Goal: Transaction & Acquisition: Register for event/course

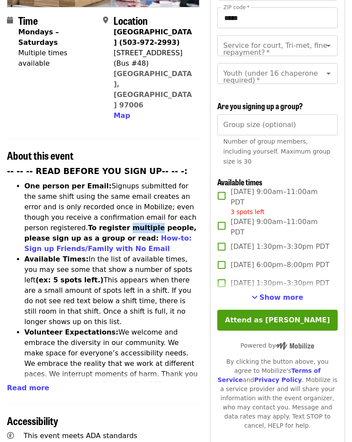
scroll to position [184, 0]
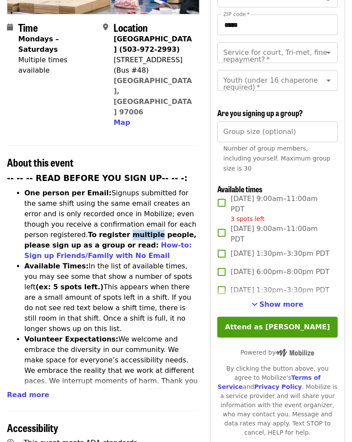
click at [276, 300] on span "Show more" at bounding box center [281, 304] width 44 height 8
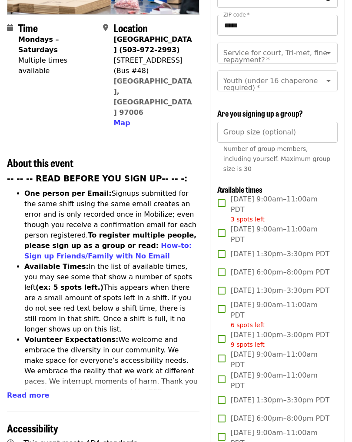
scroll to position [183, 0]
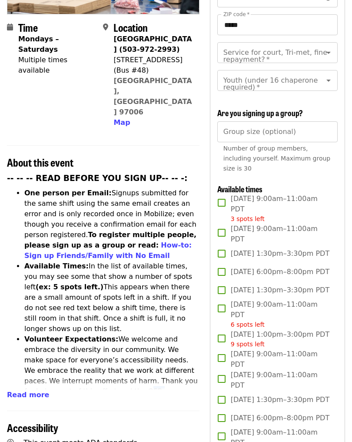
click at [184, 438] on p "This event meets ADA standards" at bounding box center [111, 443] width 176 height 10
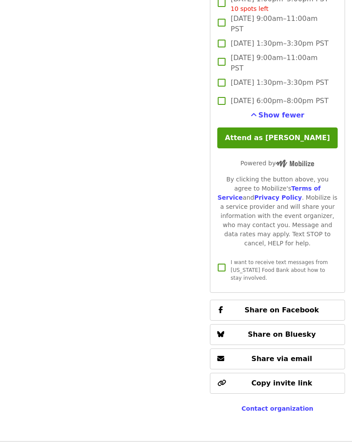
scroll to position [2920, 0]
click at [277, 148] on button "Attend as [PERSON_NAME]" at bounding box center [277, 137] width 120 height 21
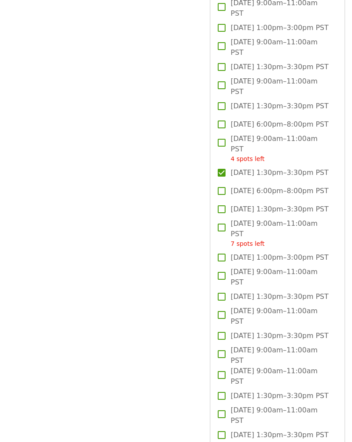
scroll to position [1844, 0]
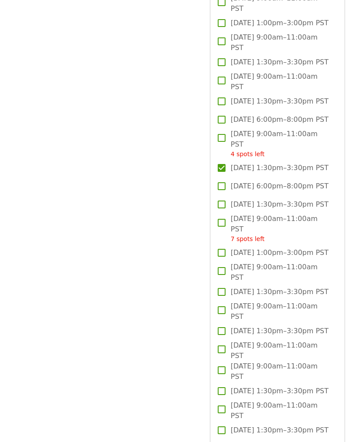
click at [258, 173] on span "[DATE] 1:30pm–3:30pm PST" at bounding box center [280, 168] width 98 height 10
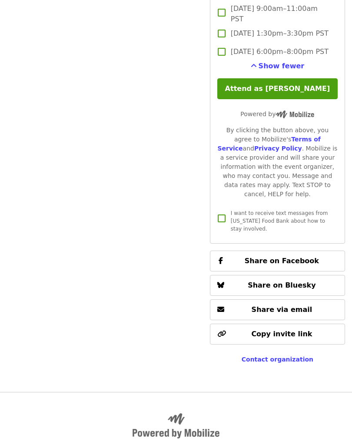
scroll to position [2965, 0]
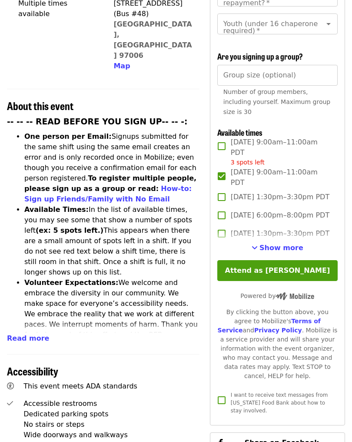
scroll to position [252, 0]
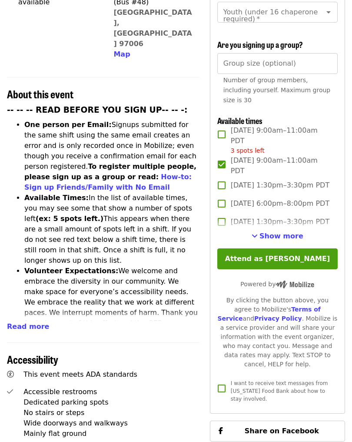
click at [272, 232] on span "Show more" at bounding box center [281, 236] width 44 height 8
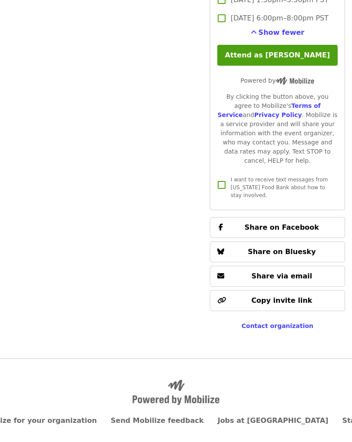
scroll to position [3035, 0]
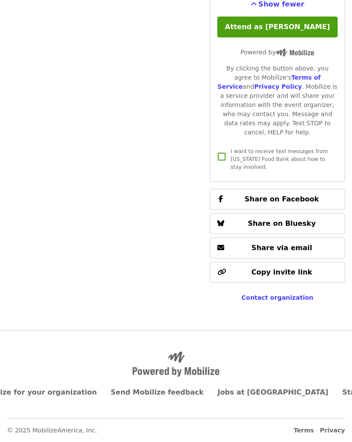
click at [275, 37] on button "Attend as [PERSON_NAME]" at bounding box center [277, 27] width 120 height 21
click at [273, 37] on button "Attend as [PERSON_NAME]" at bounding box center [277, 27] width 120 height 21
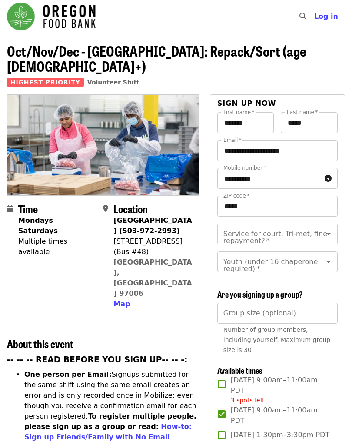
scroll to position [0, 0]
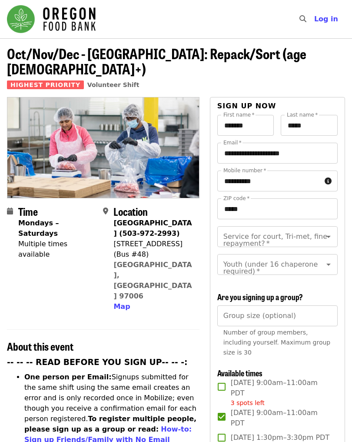
click at [329, 230] on button "Open" at bounding box center [328, 236] width 12 height 12
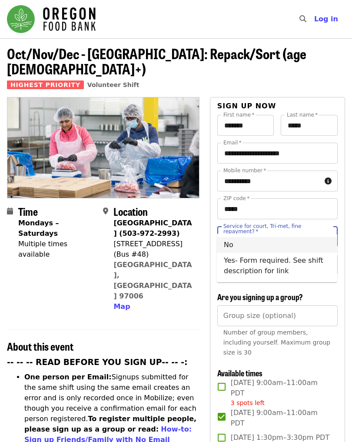
click at [233, 247] on li "No" at bounding box center [277, 245] width 120 height 16
type input "**"
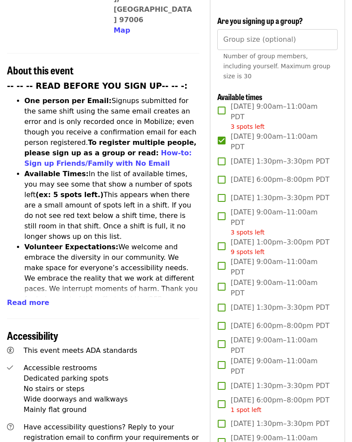
scroll to position [276, 0]
click at [278, 29] on div "Group size (optional) Group size (optional) Number of group members, including …" at bounding box center [277, 57] width 120 height 56
click at [187, 64] on h2 "About this event" at bounding box center [103, 70] width 193 height 13
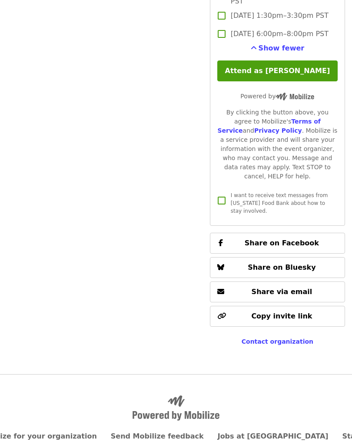
click at [278, 82] on button "Attend as [PERSON_NAME]" at bounding box center [277, 71] width 120 height 21
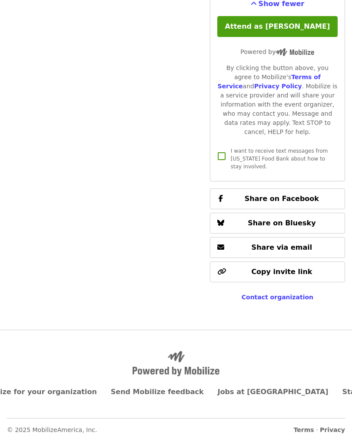
scroll to position [3169, 0]
click at [277, 37] on button "Attend as [PERSON_NAME]" at bounding box center [277, 27] width 120 height 21
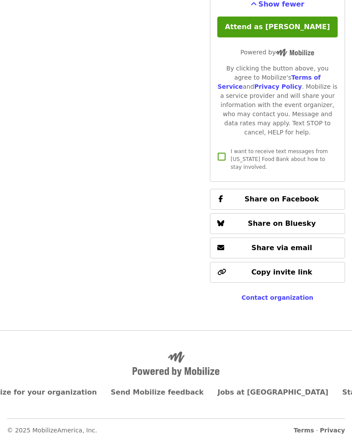
click at [274, 37] on button "Attend as [PERSON_NAME]" at bounding box center [277, 27] width 120 height 21
click at [289, 37] on button "Attend as [PERSON_NAME]" at bounding box center [277, 27] width 120 height 21
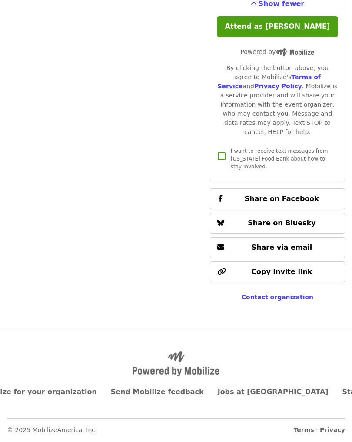
scroll to position [3269, 0]
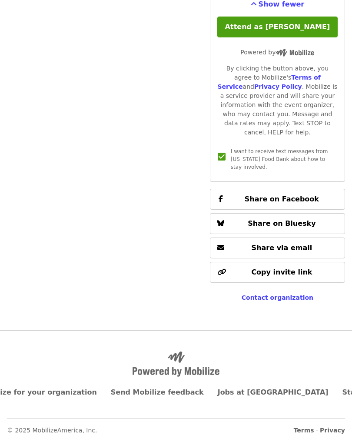
click at [277, 37] on button "Attend as [PERSON_NAME]" at bounding box center [277, 27] width 120 height 21
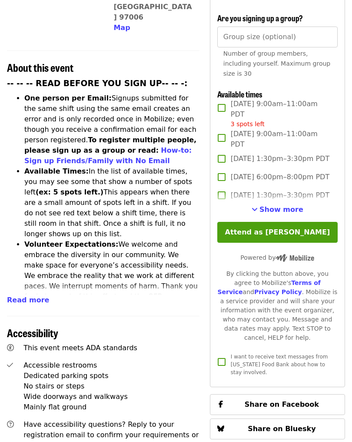
scroll to position [279, 0]
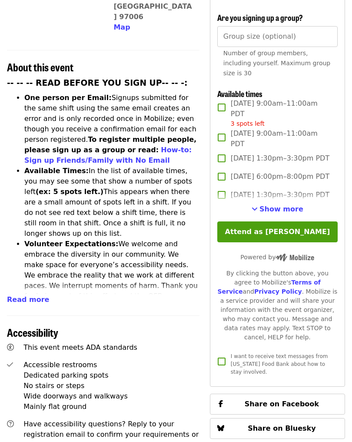
click at [276, 205] on span "Show more" at bounding box center [281, 209] width 44 height 8
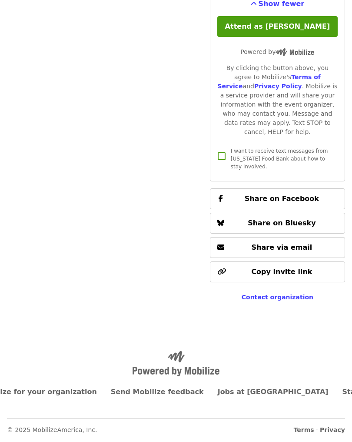
scroll to position [3170, 0]
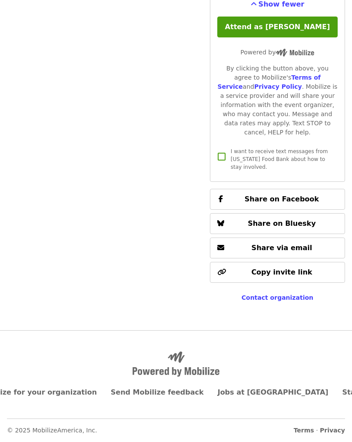
click at [279, 37] on button "Attend as [PERSON_NAME]" at bounding box center [277, 27] width 120 height 21
click at [276, 37] on button "Attend as [PERSON_NAME]" at bounding box center [277, 27] width 120 height 21
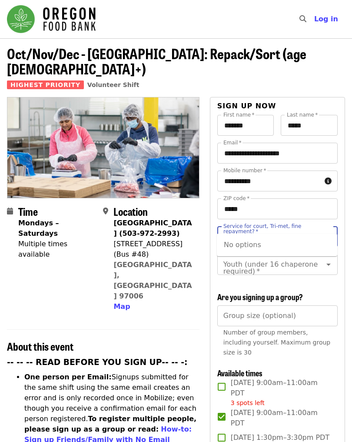
type input "*"
click at [228, 244] on li "No" at bounding box center [277, 245] width 120 height 16
type input "**"
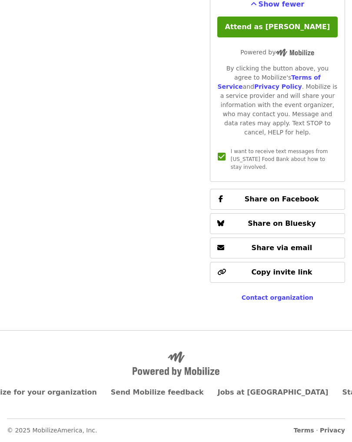
scroll to position [3091, 0]
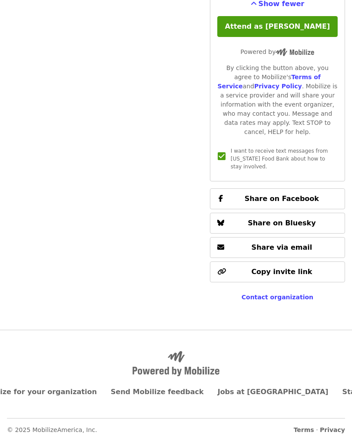
click at [274, 37] on button "Attend as [PERSON_NAME]" at bounding box center [277, 27] width 120 height 21
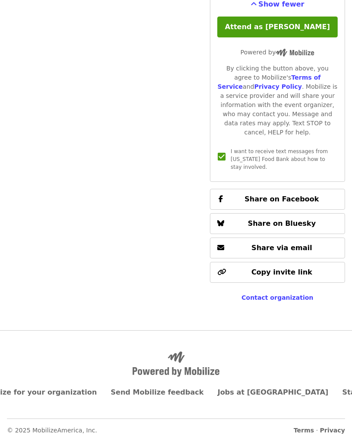
scroll to position [28, 0]
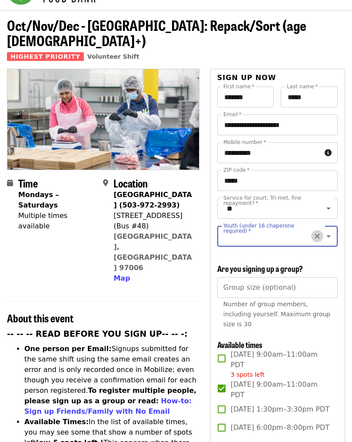
click at [316, 232] on icon "Clear" at bounding box center [317, 236] width 9 height 9
click at [308, 228] on input "Youth (under 16 chaperone required)   *" at bounding box center [266, 236] width 85 height 17
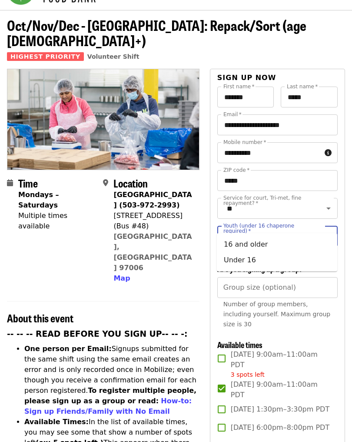
click at [247, 244] on li "16 and older" at bounding box center [277, 244] width 120 height 16
type input "**********"
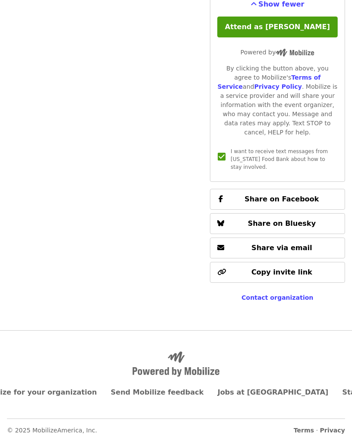
scroll to position [3214, 0]
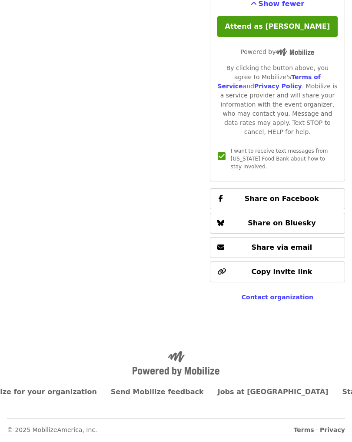
click at [271, 37] on button "Attend as [PERSON_NAME]" at bounding box center [277, 27] width 120 height 21
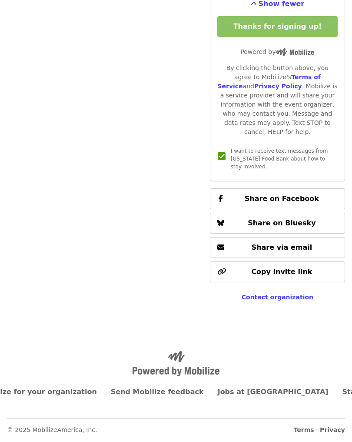
scroll to position [3225, 0]
